Goal: Task Accomplishment & Management: Use online tool/utility

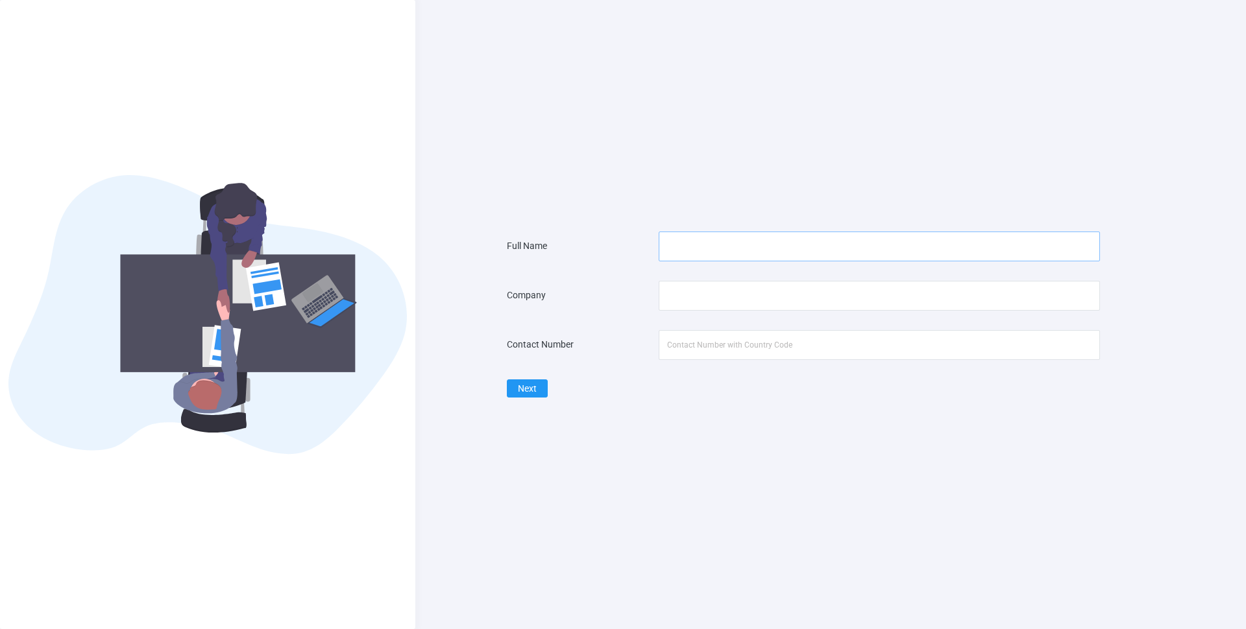
click at [763, 236] on input "text" at bounding box center [879, 247] width 441 height 30
type input "[PERSON_NAME]"
click at [727, 298] on input "text" at bounding box center [879, 296] width 441 height 30
type input "GreenHooves"
click at [708, 350] on input "tel" at bounding box center [879, 345] width 441 height 30
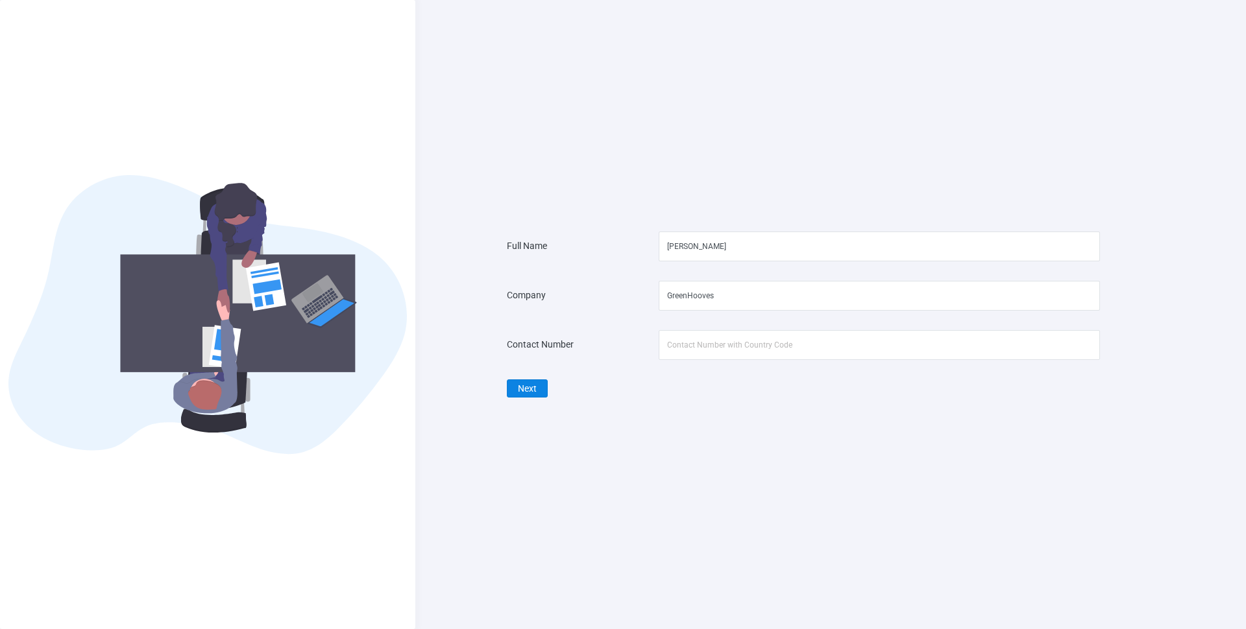
click at [531, 392] on button "Next" at bounding box center [527, 389] width 41 height 19
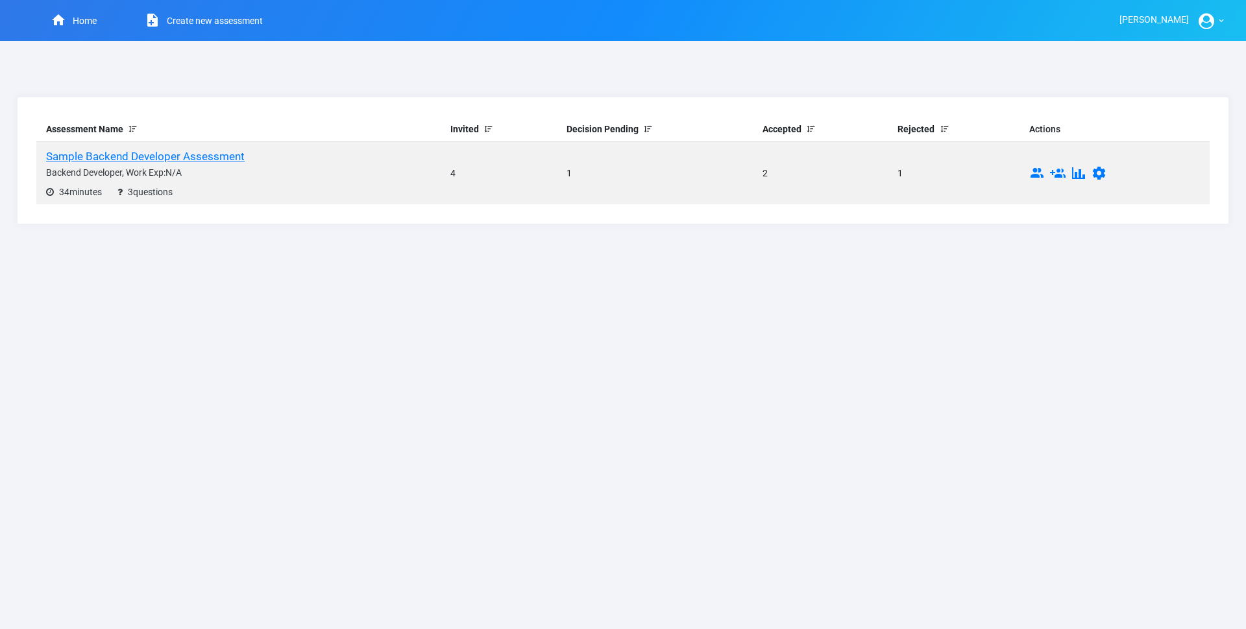
click at [169, 147] on td "Sample Backend Developer Assessment Backend Developer , Work Exp: N/A 34 minute…" at bounding box center [238, 173] width 404 height 63
click at [165, 156] on h5 "Sample Backend Developer Assessment" at bounding box center [145, 156] width 199 height 13
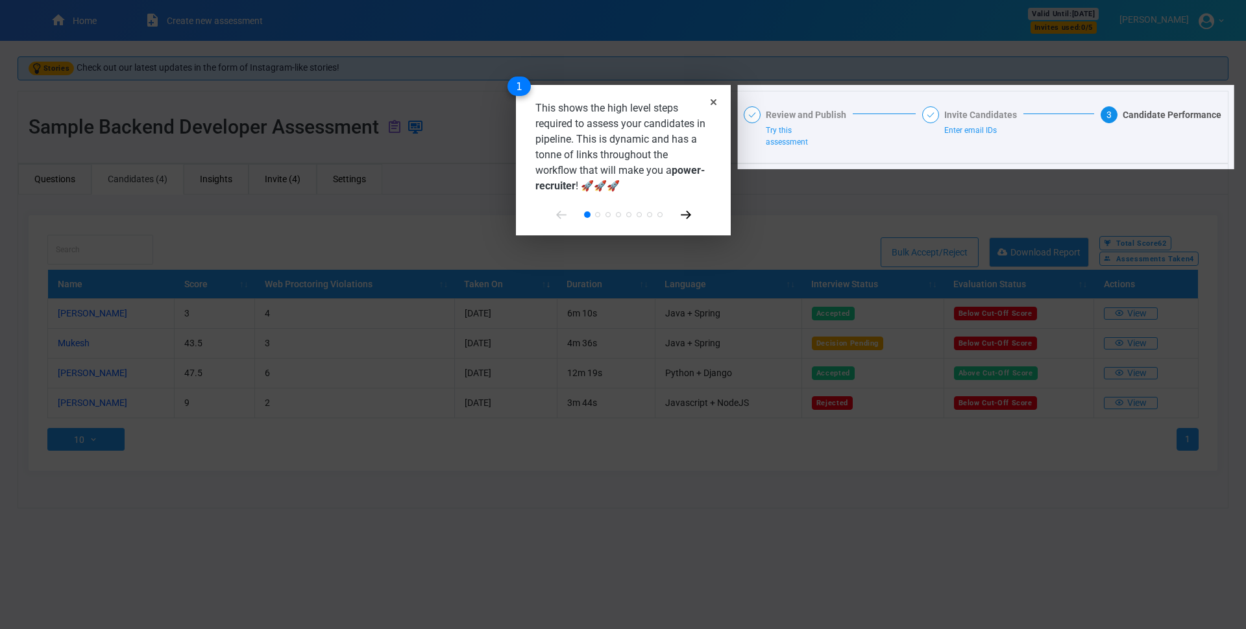
click at [682, 214] on icon at bounding box center [686, 215] width 10 height 8
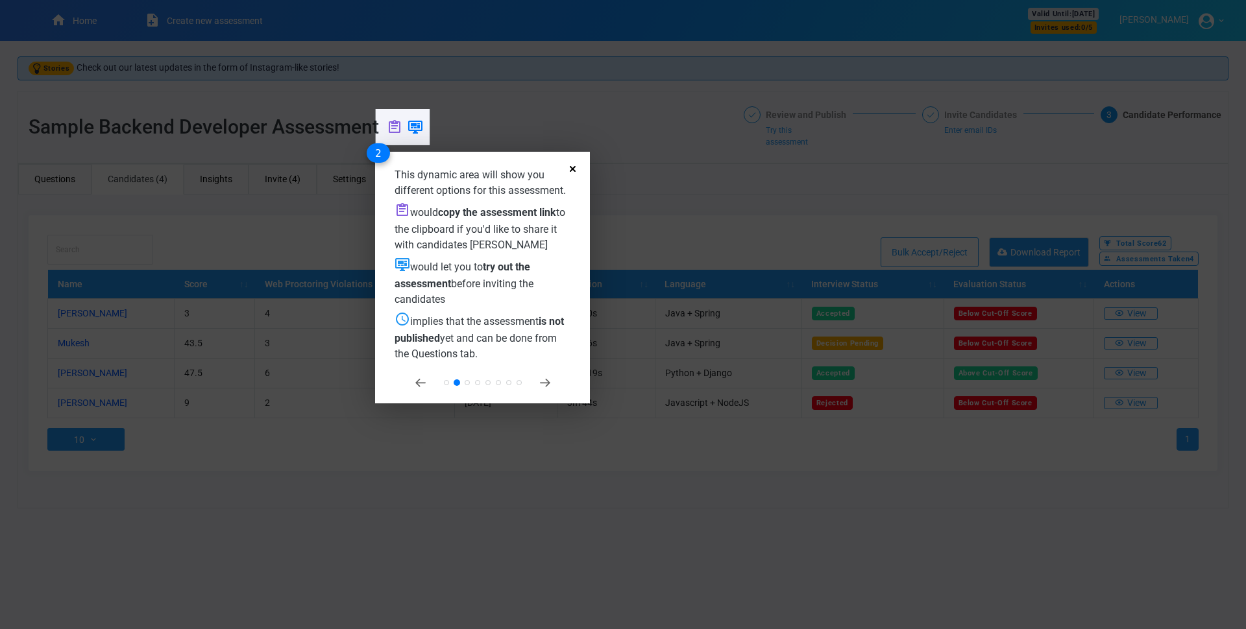
click at [574, 169] on icon "Close" at bounding box center [573, 169] width 6 height 6
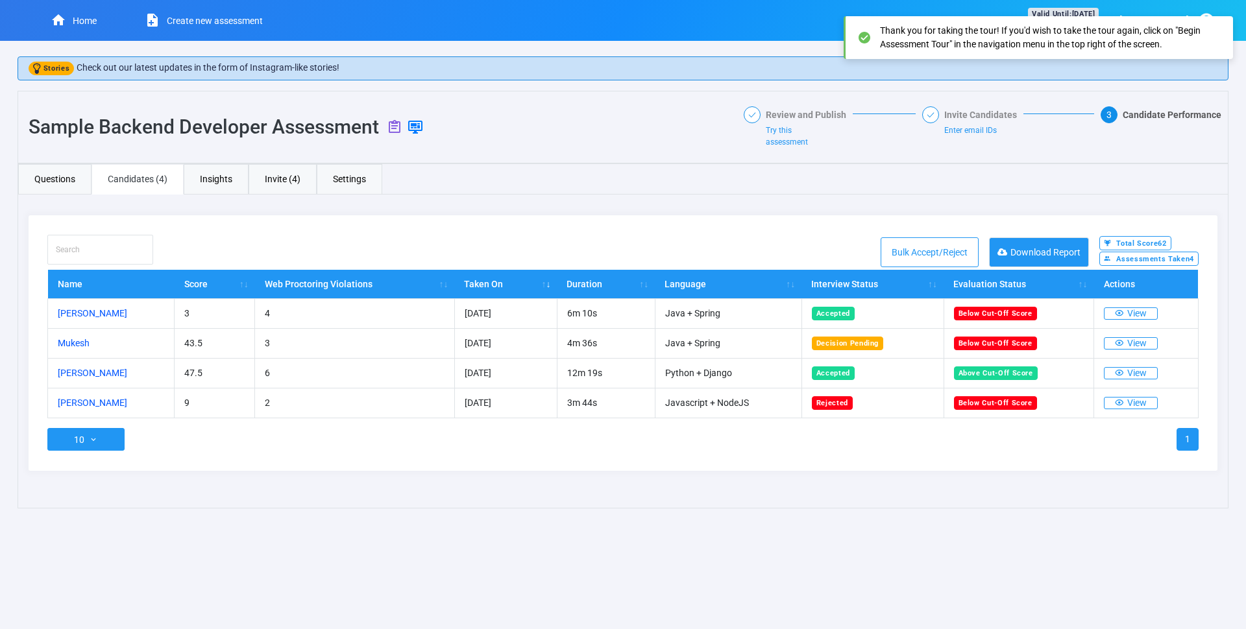
click at [477, 196] on div "Java + Spring Name - Click to view the question and right answer Topic Type Dif…" at bounding box center [623, 352] width 1211 height 314
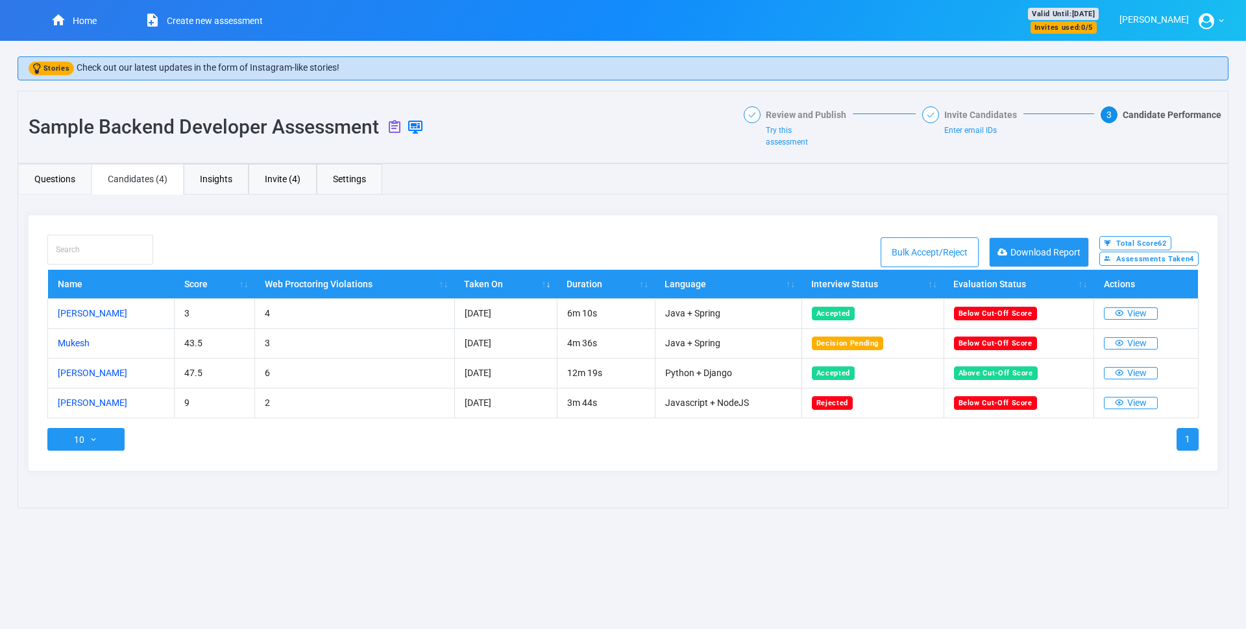
click at [88, 182] on link "Questions" at bounding box center [54, 179] width 73 height 30
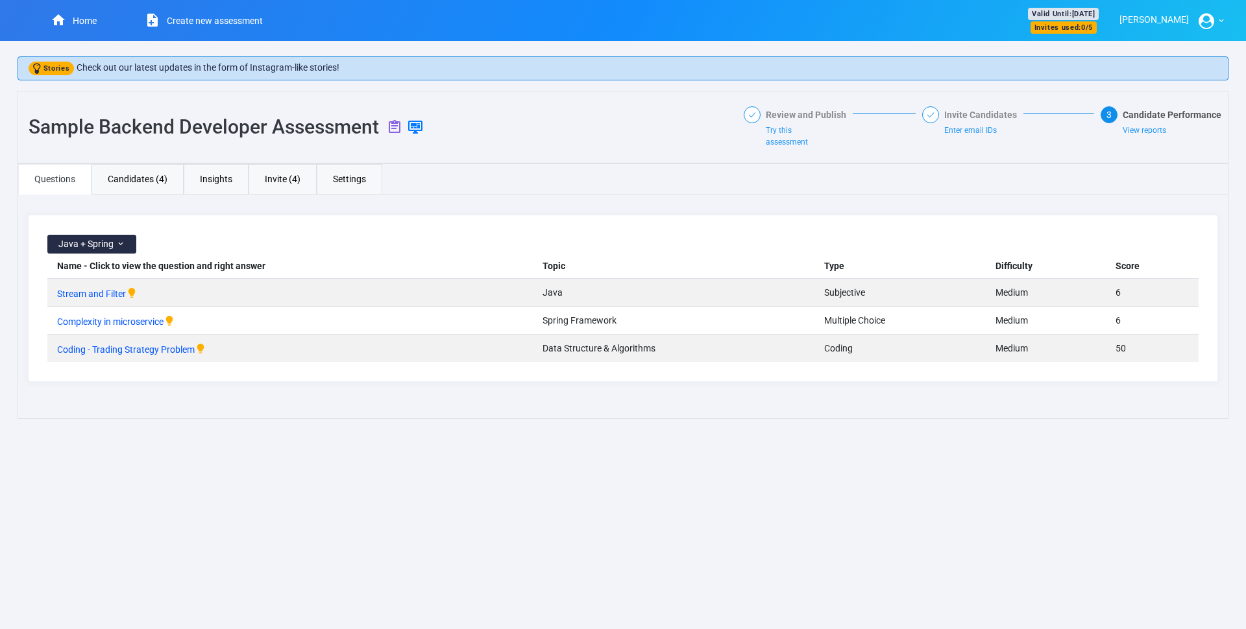
click at [114, 252] on button "Java + Spring" at bounding box center [91, 244] width 89 height 19
click at [227, 232] on div "Java + Spring Java + Spring Python + Django Javascript + NodeJS Name - Click to…" at bounding box center [623, 298] width 1189 height 166
click at [101, 297] on span "Stream and Filter" at bounding box center [91, 294] width 69 height 10
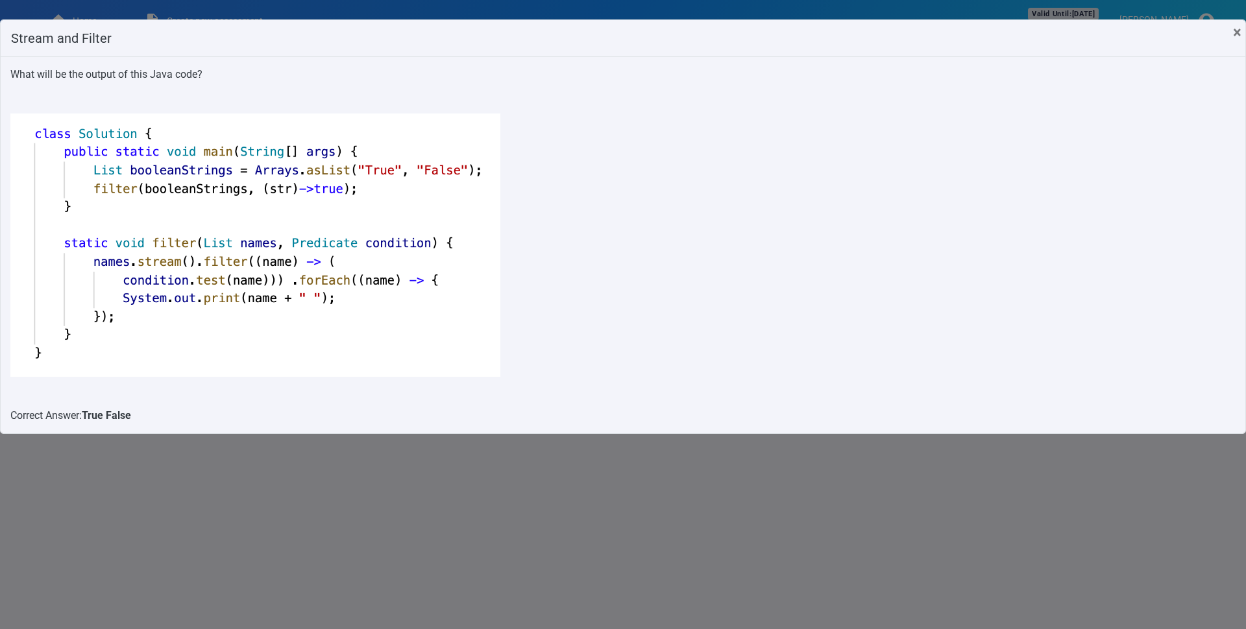
click at [283, 444] on div "Stream and Filter × Close What will be the output of this Java code? Correct An…" at bounding box center [623, 314] width 1246 height 629
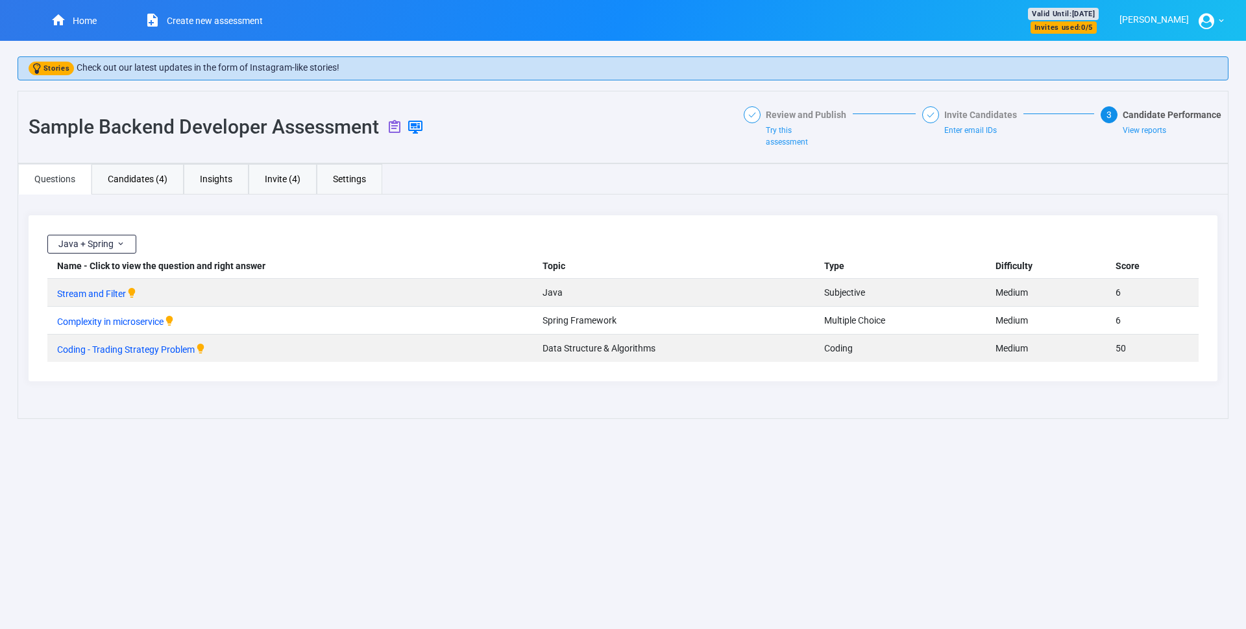
click at [185, 35] on link "Create new assessment" at bounding box center [196, 20] width 166 height 41
click at [201, 14] on link "Create new assessment" at bounding box center [196, 20] width 166 height 41
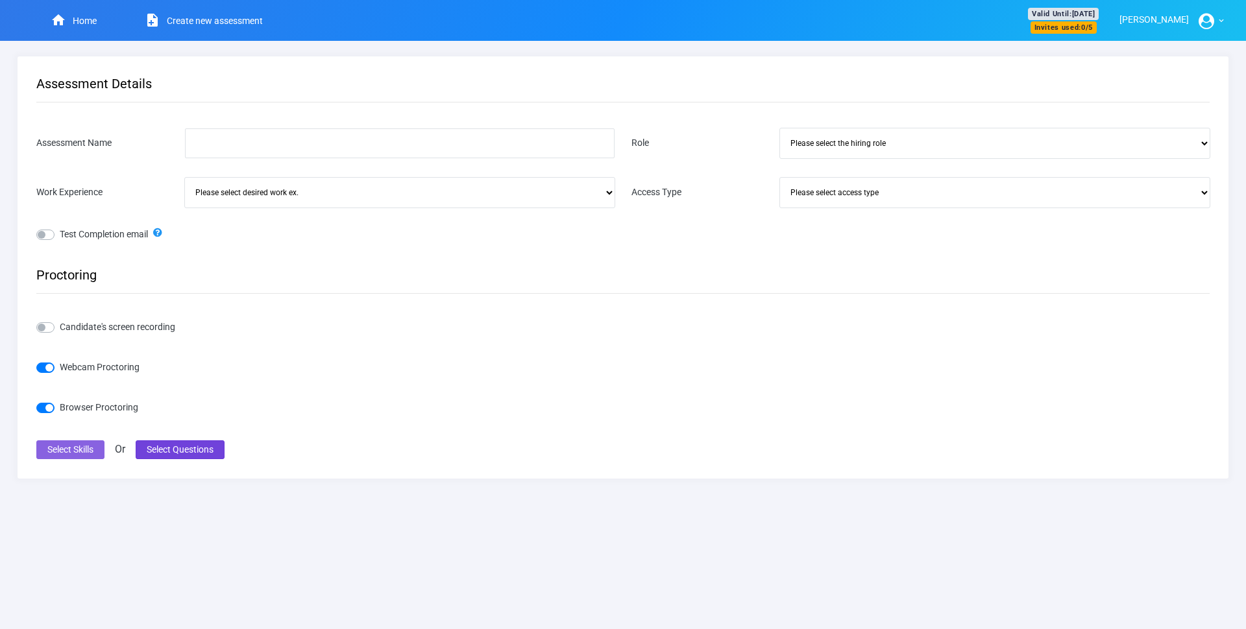
click at [177, 455] on button "Select Questions" at bounding box center [180, 450] width 89 height 19
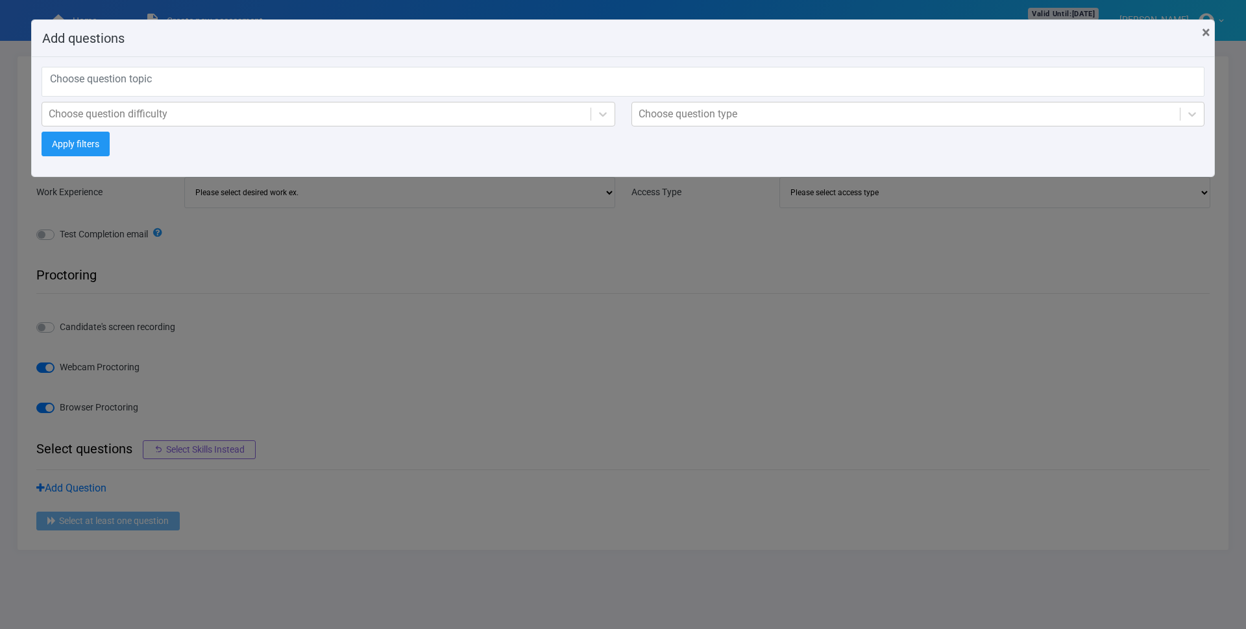
click at [121, 88] on div "Choose question topic" at bounding box center [623, 82] width 1163 height 30
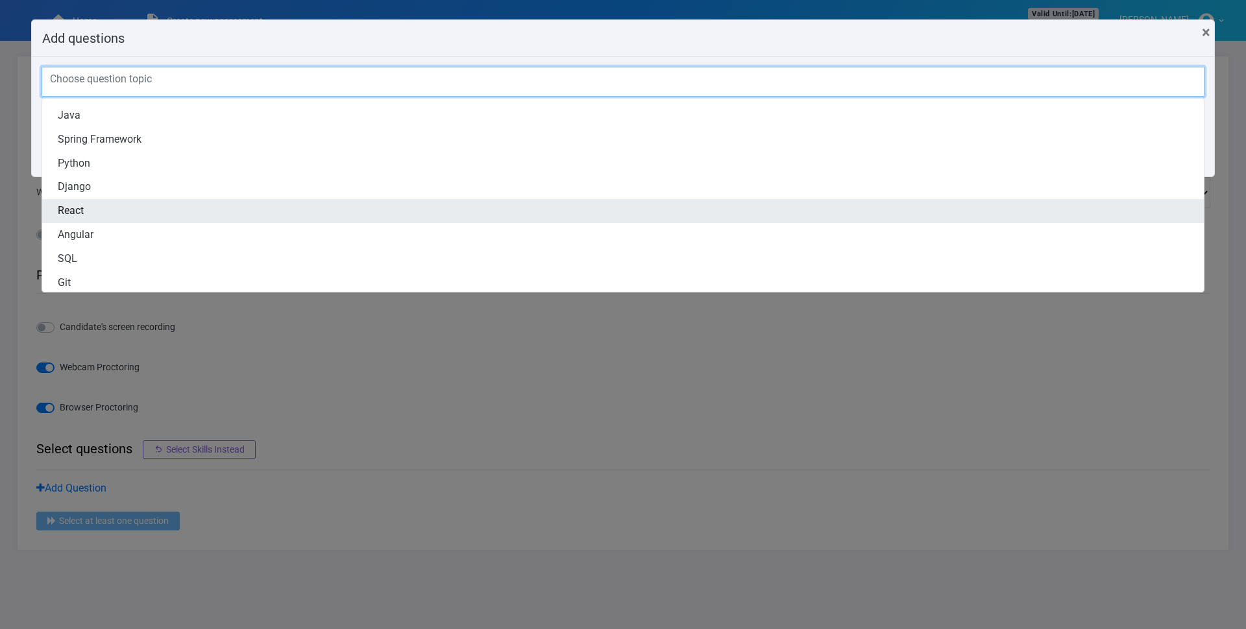
click at [281, 220] on link "React" at bounding box center [623, 211] width 1162 height 24
